Goal: Task Accomplishment & Management: Manage account settings

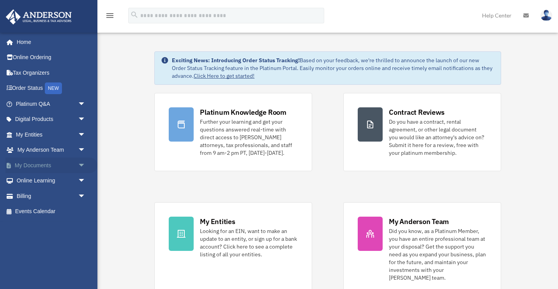
click at [35, 164] on link "My Documents arrow_drop_down" at bounding box center [51, 166] width 92 height 16
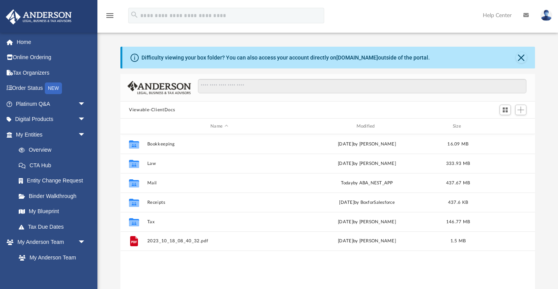
scroll to position [177, 414]
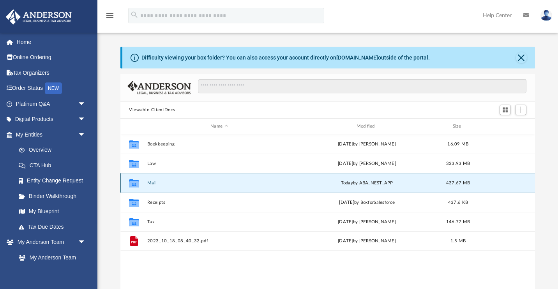
click at [155, 181] on button "Mail" at bounding box center [219, 183] width 144 height 5
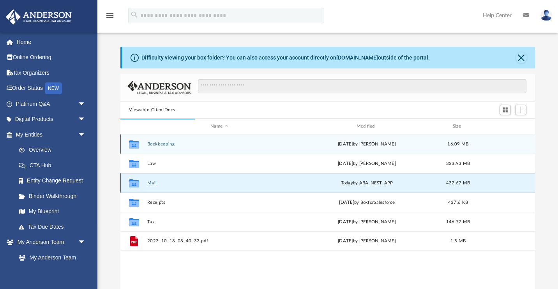
scroll to position [0, 0]
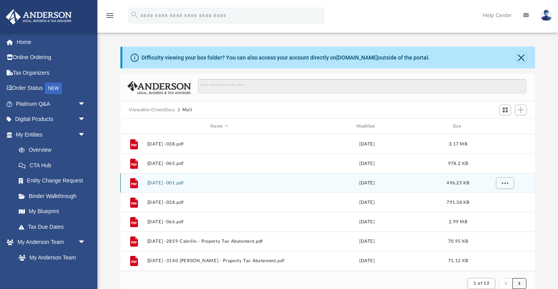
click at [521, 285] on button "submit" at bounding box center [519, 284] width 14 height 11
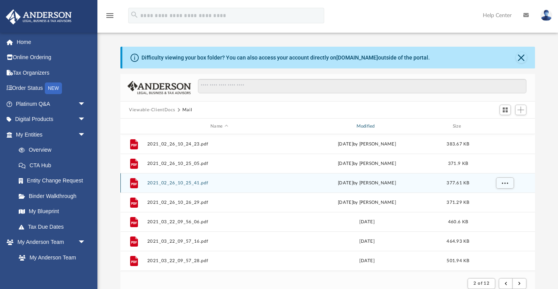
click at [365, 125] on div "Modified" at bounding box center [366, 126] width 145 height 7
click at [518, 283] on span "submit" at bounding box center [519, 284] width 2 height 4
click at [520, 59] on button "Close" at bounding box center [521, 57] width 11 height 11
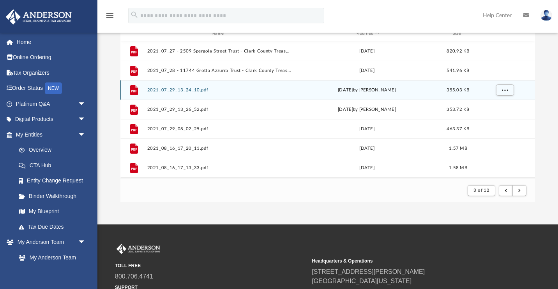
scroll to position [77, 0]
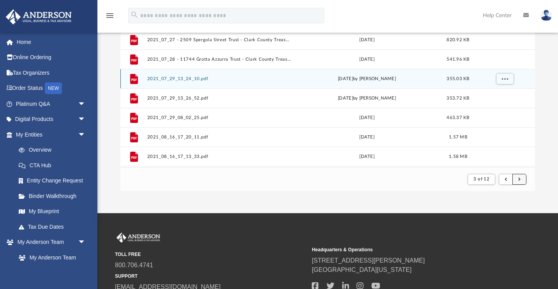
click at [520, 180] on span "submit" at bounding box center [519, 179] width 2 height 4
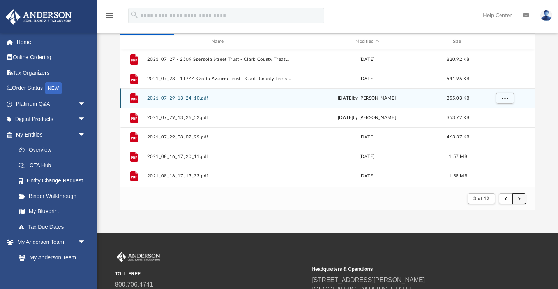
scroll to position [50, 0]
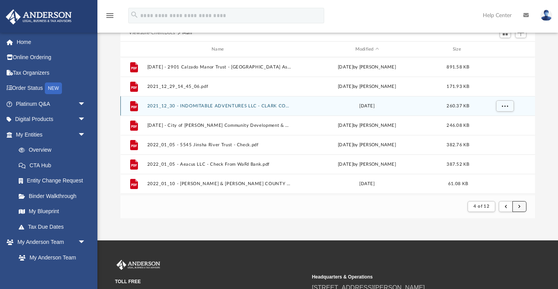
click at [520, 206] on span "submit" at bounding box center [519, 206] width 2 height 4
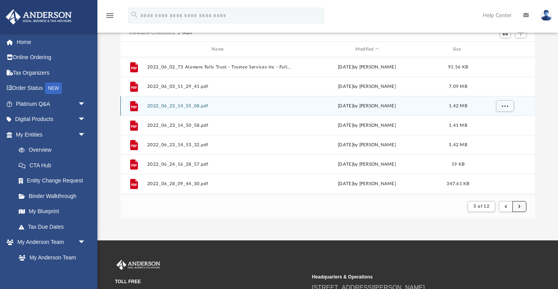
click at [520, 206] on span "submit" at bounding box center [519, 206] width 2 height 4
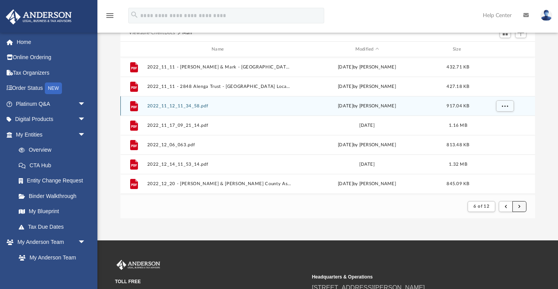
click at [521, 206] on button "submit" at bounding box center [519, 206] width 14 height 11
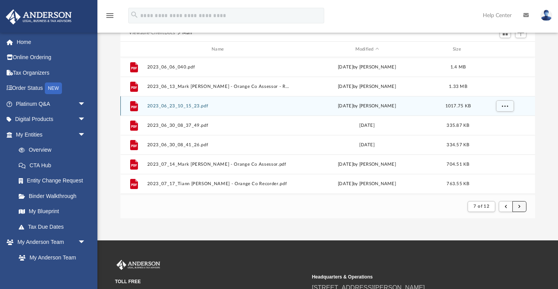
click at [521, 206] on button "submit" at bounding box center [519, 206] width 14 height 11
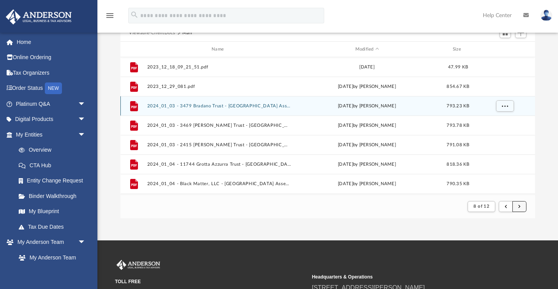
click at [521, 206] on button "submit" at bounding box center [519, 206] width 14 height 11
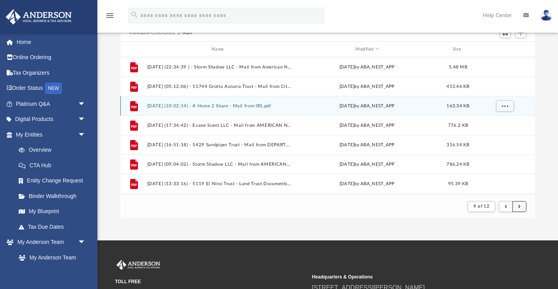
click at [521, 206] on button "submit" at bounding box center [519, 206] width 14 height 11
click at [520, 207] on span "submit" at bounding box center [519, 206] width 2 height 4
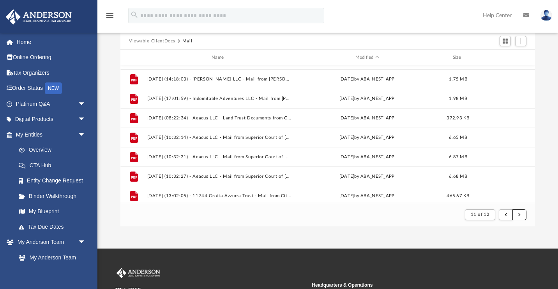
scroll to position [836, 0]
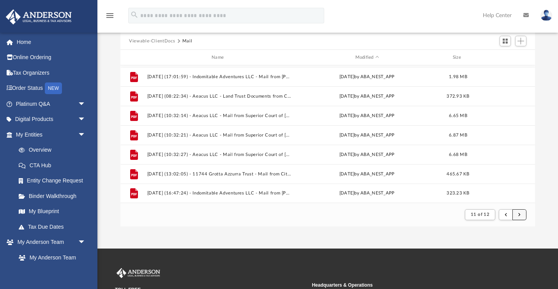
click at [520, 215] on span "submit" at bounding box center [519, 215] width 2 height 4
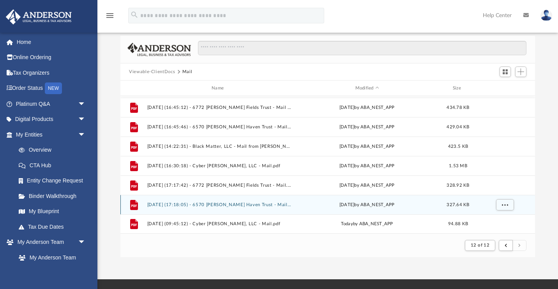
scroll to position [12, 0]
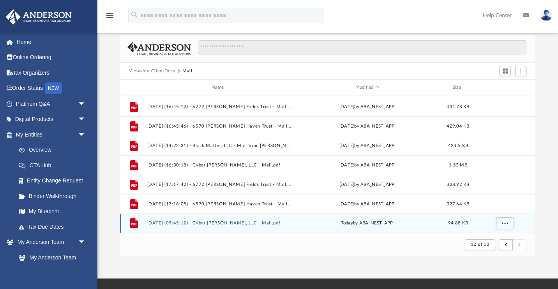
click at [237, 223] on button "[DATE] (09:45:12) - Cyber [PERSON_NAME], LLC - Mail.pdf" at bounding box center [219, 223] width 144 height 5
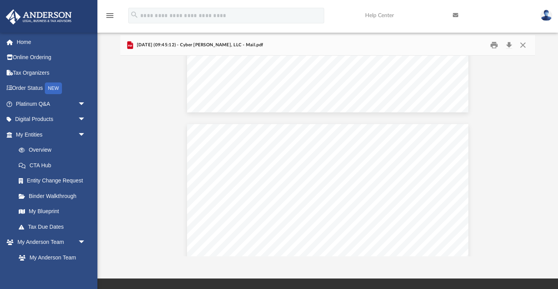
scroll to position [0, 0]
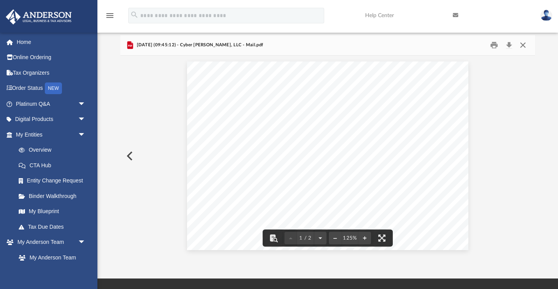
click at [522, 44] on button "Close" at bounding box center [523, 45] width 14 height 12
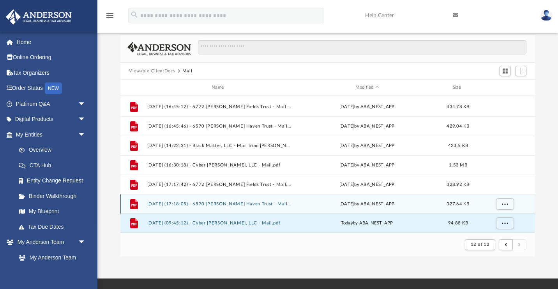
click at [252, 203] on button "[DATE] (17:18:05) - 6570 [PERSON_NAME] Haven Trust - Mail.pdf" at bounding box center [219, 204] width 144 height 5
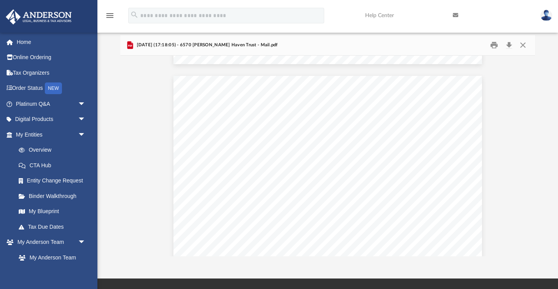
scroll to position [197, 0]
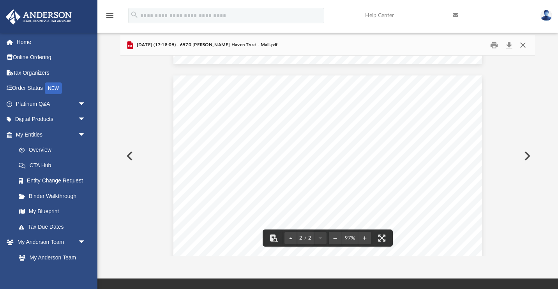
click at [521, 45] on button "Close" at bounding box center [523, 45] width 14 height 12
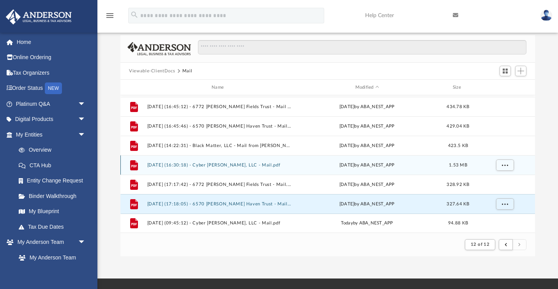
click at [255, 165] on button "[DATE] (16:30:18) - Cyber [PERSON_NAME], LLC - Mail.pdf" at bounding box center [219, 165] width 144 height 5
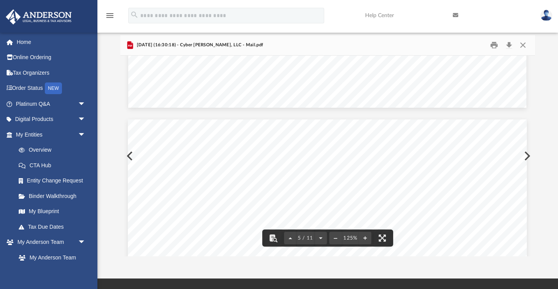
scroll to position [2040, 0]
